Goal: Task Accomplishment & Management: Manage account settings

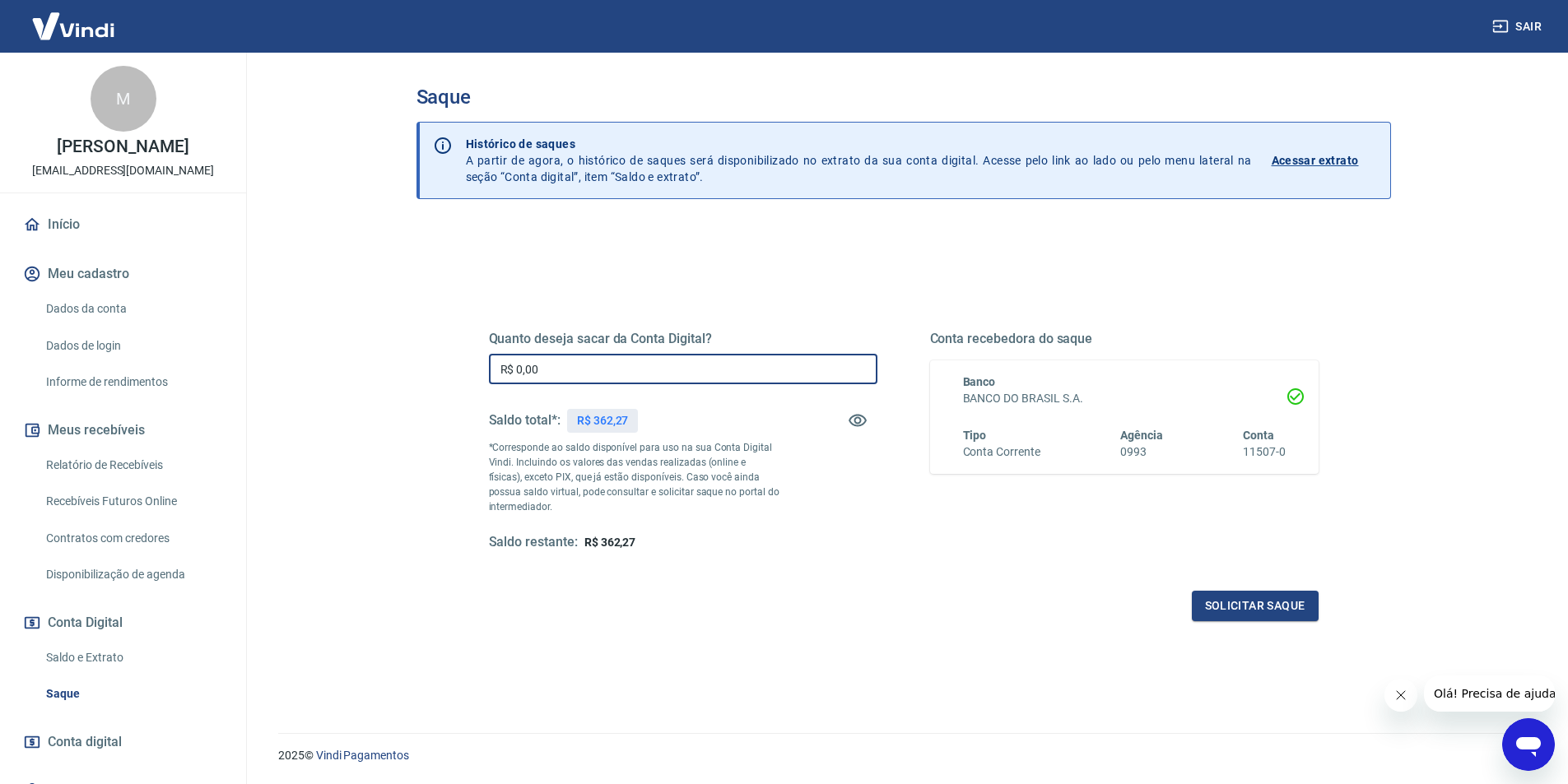
click at [558, 368] on input "R$ 0,00" at bounding box center [683, 369] width 388 height 30
type input "R$ 362,27"
click at [1213, 599] on button "Solicitar saque" at bounding box center [1255, 606] width 127 height 30
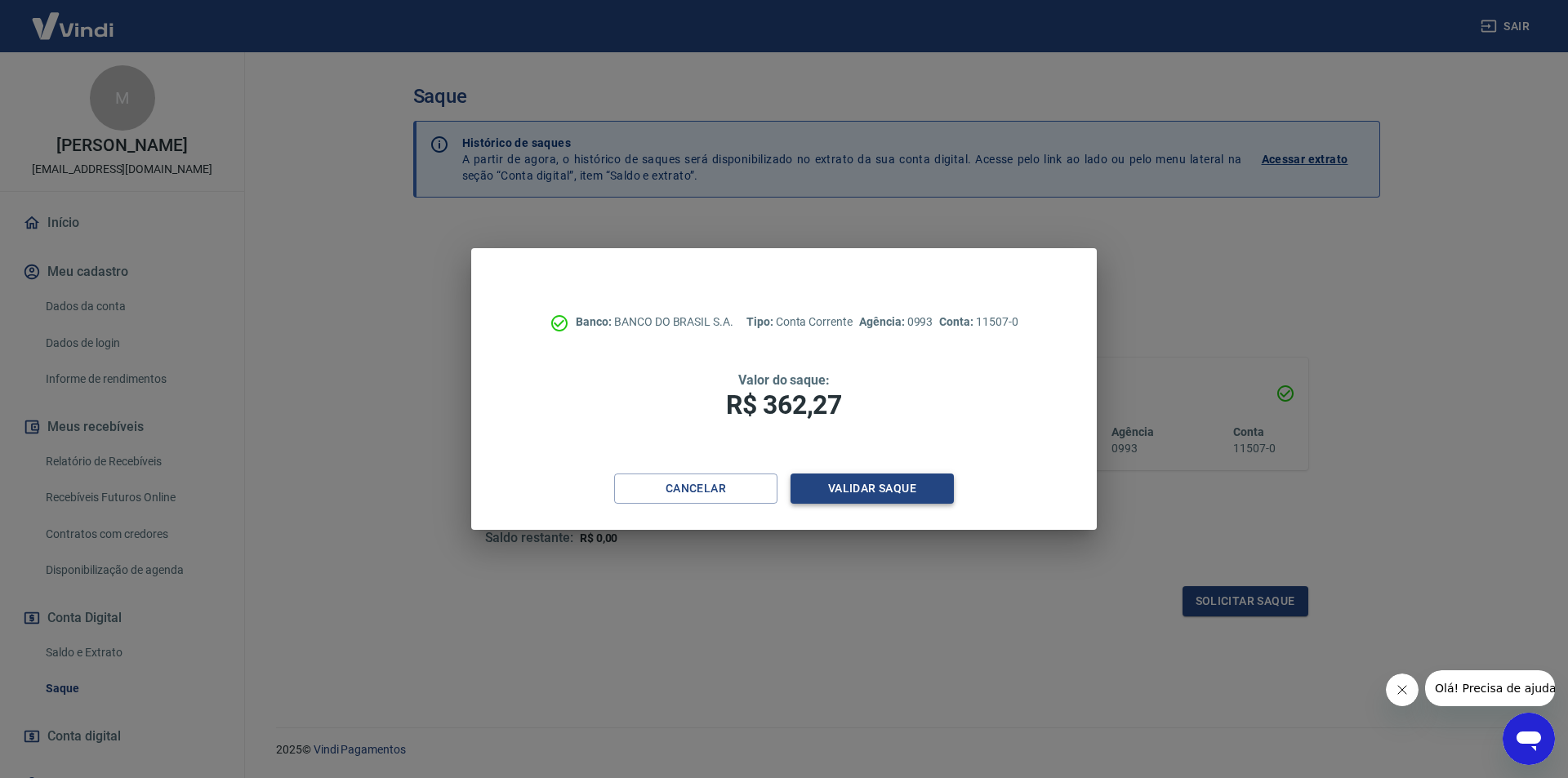
click at [865, 488] on button "Validar saque" at bounding box center [872, 489] width 163 height 30
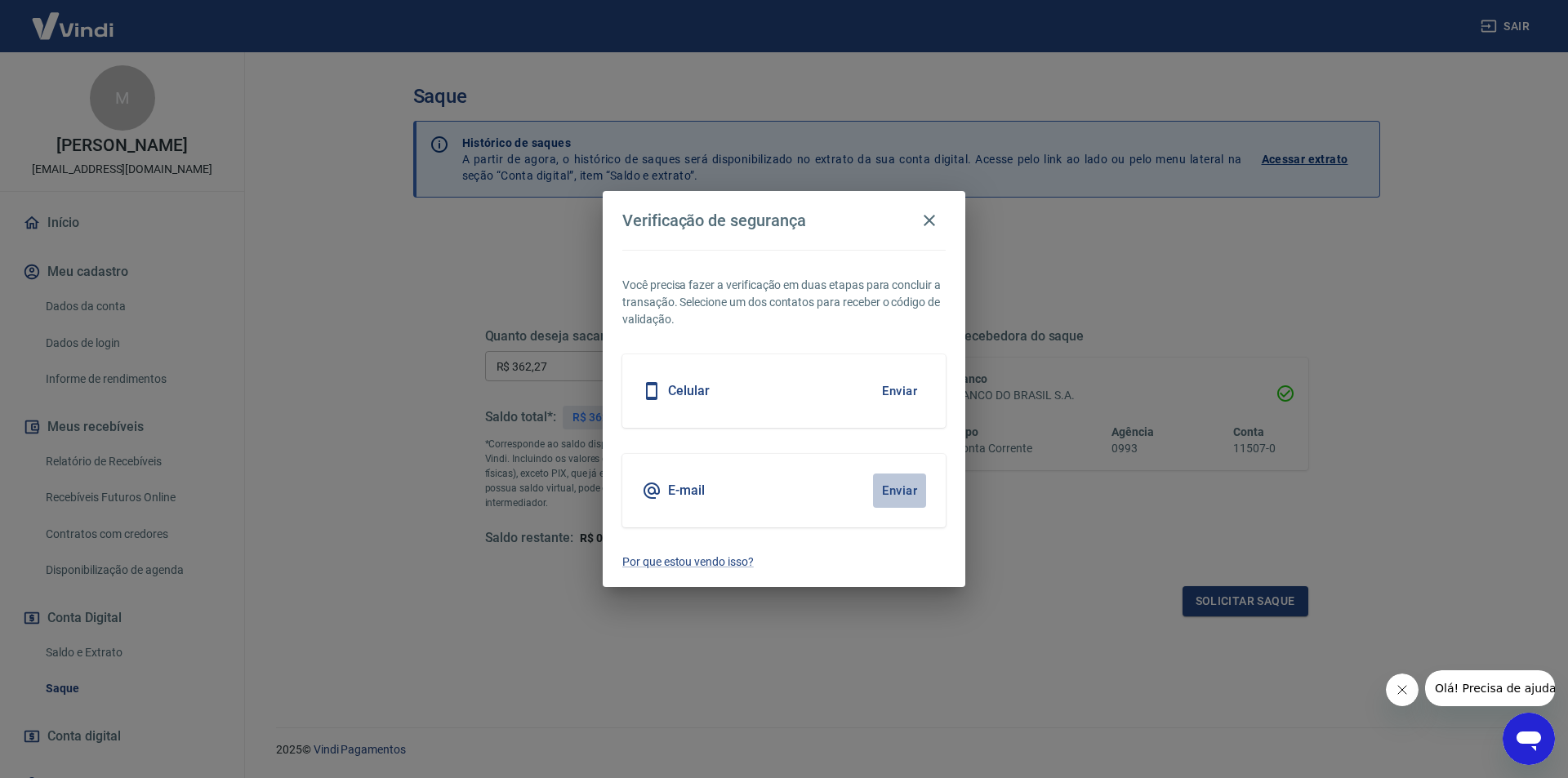
click at [899, 487] on button "Enviar" at bounding box center [899, 491] width 53 height 34
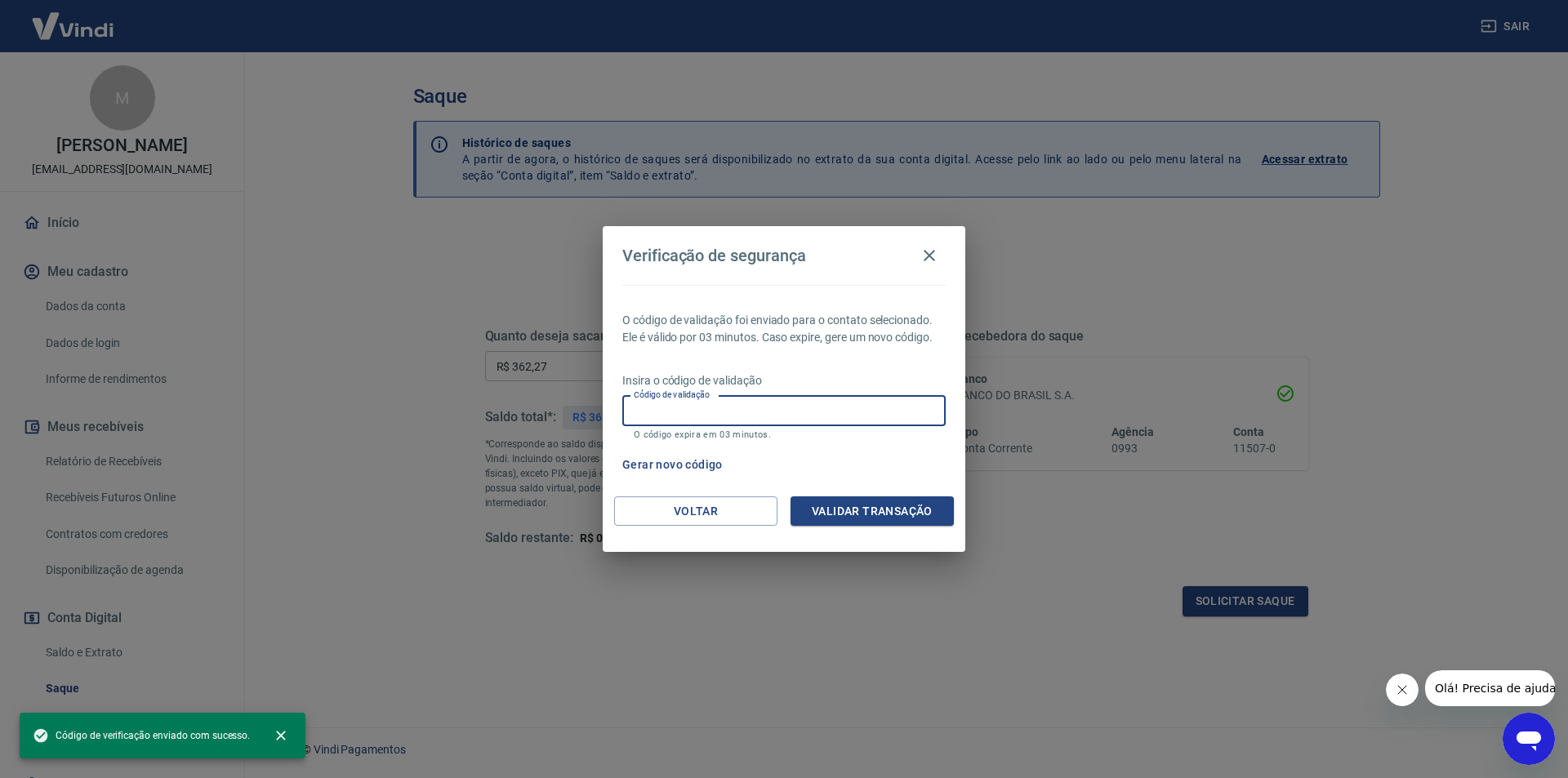
click at [727, 414] on input "Código de validação" at bounding box center [783, 411] width 323 height 30
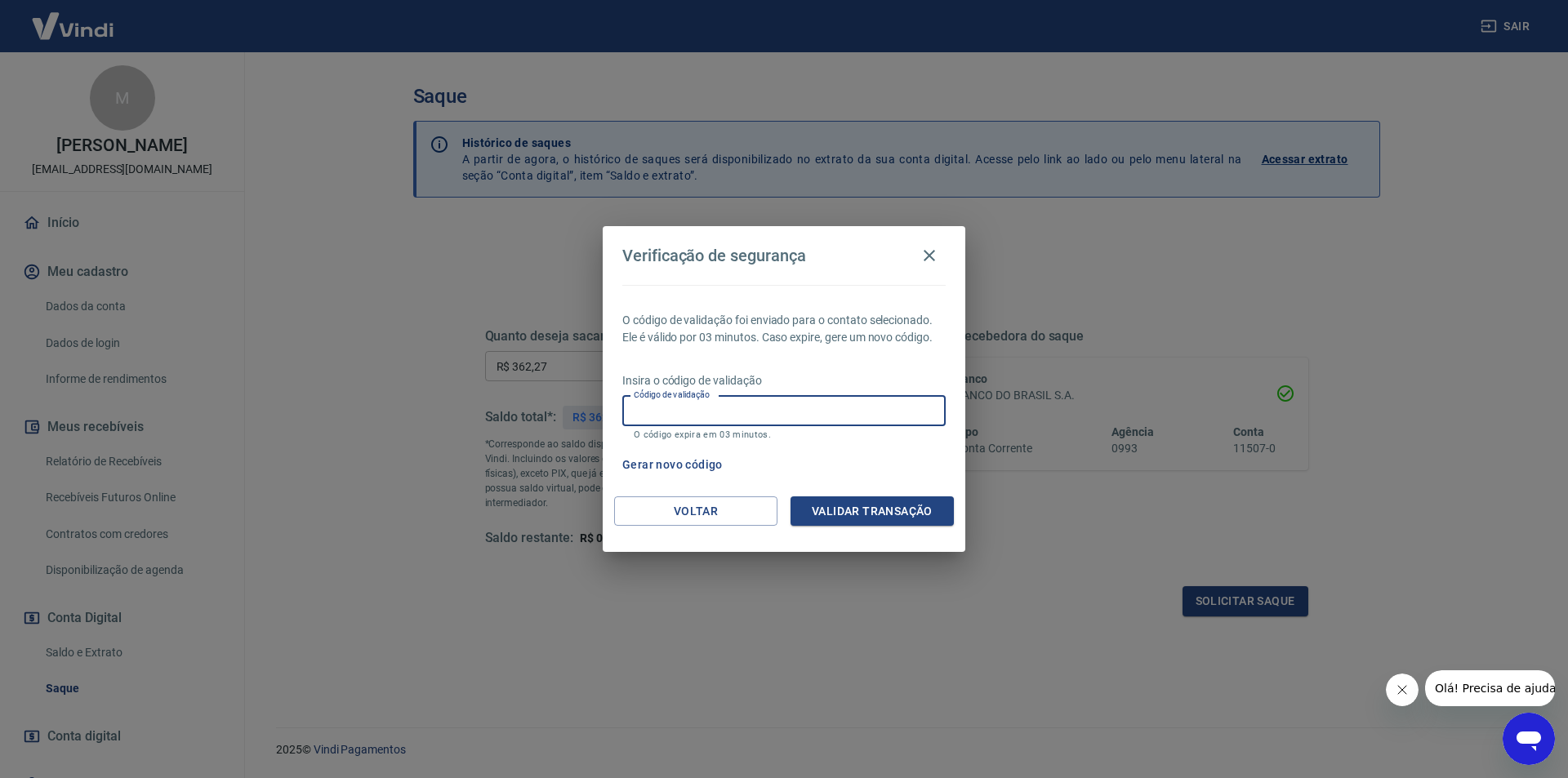
paste input "623560"
type input "623560"
click at [895, 523] on button "Validar transação" at bounding box center [872, 512] width 163 height 30
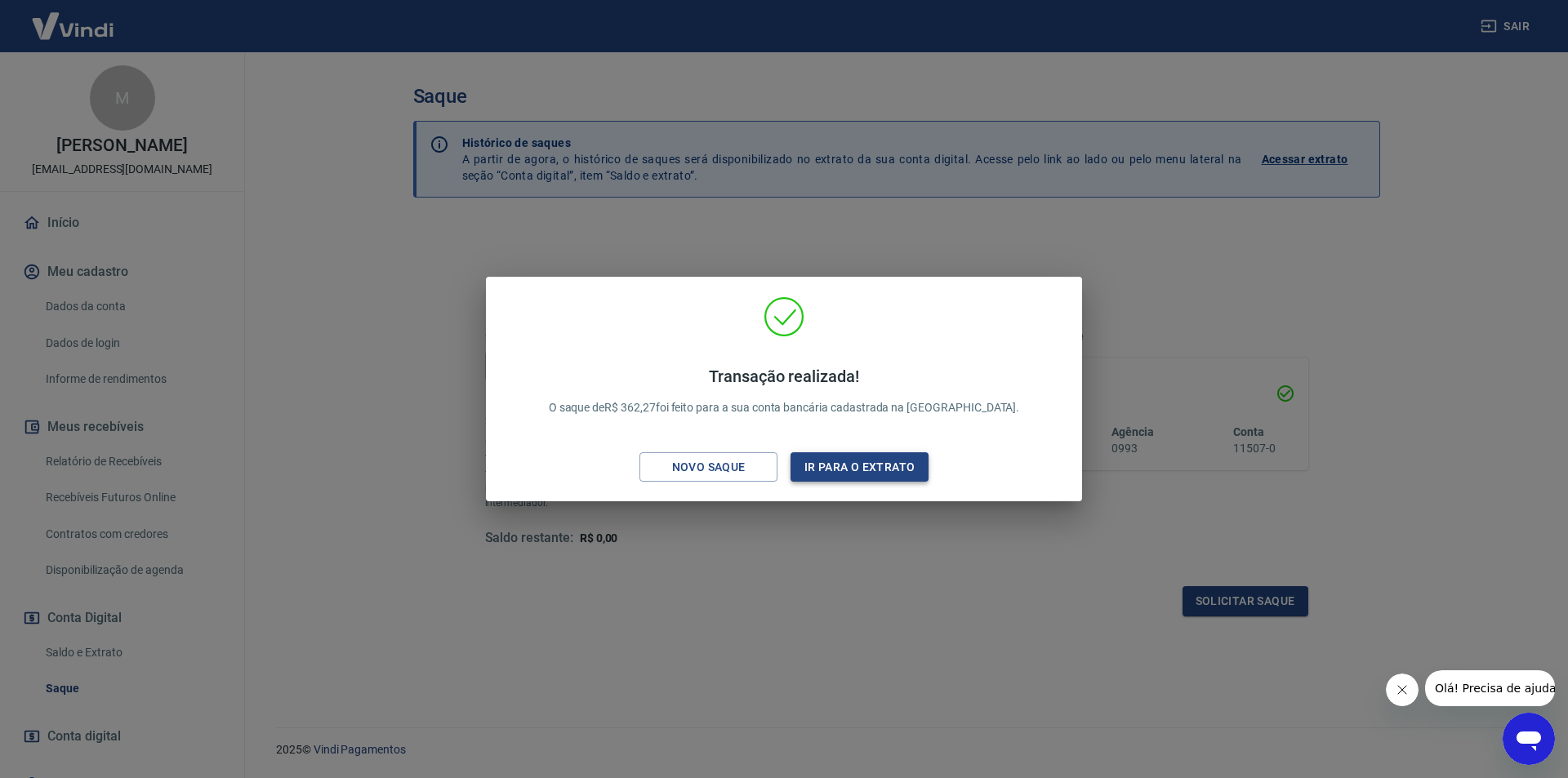
click at [864, 470] on button "Ir para o extrato" at bounding box center [859, 467] width 138 height 30
